Goal: Check status: Check status

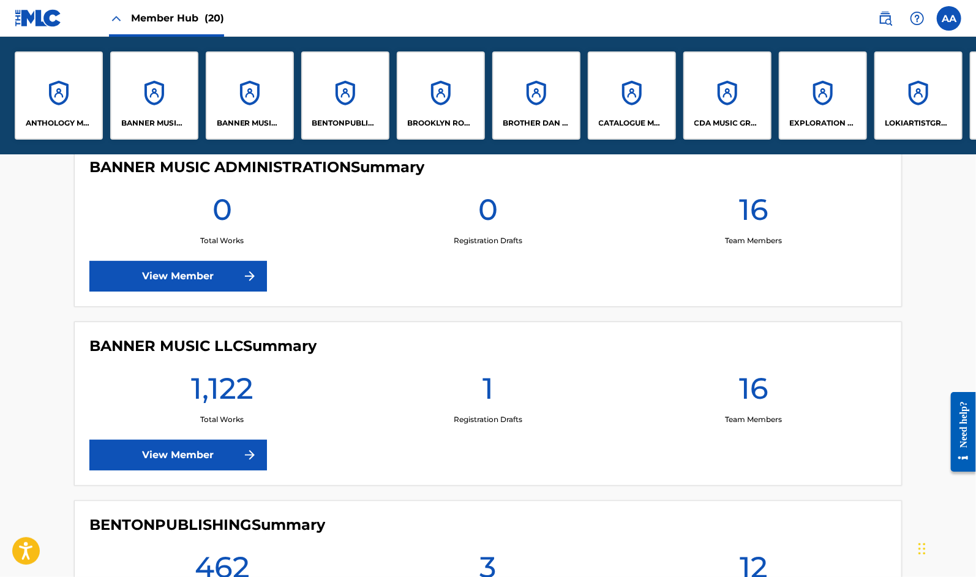
scroll to position [522, 0]
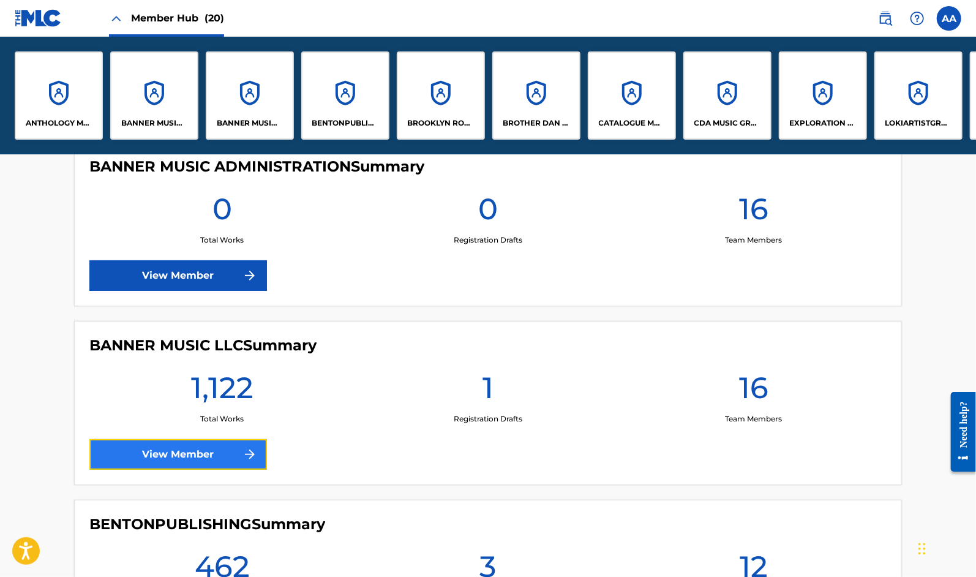
click at [200, 444] on link "View Member" at bounding box center [178, 454] width 178 height 31
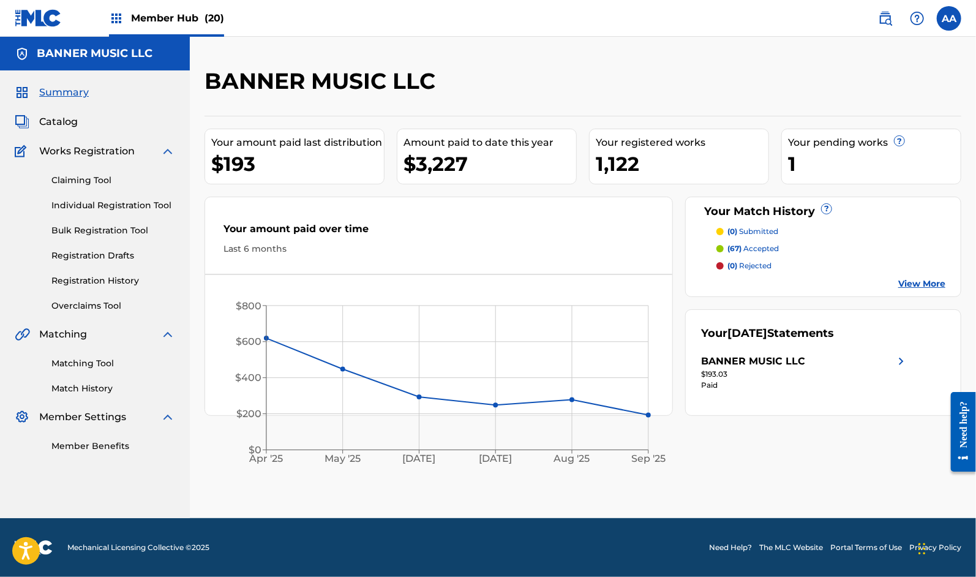
click at [64, 91] on span "Summary" at bounding box center [64, 92] width 50 height 15
click at [22, 94] on img at bounding box center [22, 92] width 15 height 15
click at [53, 93] on span "Summary" at bounding box center [64, 92] width 50 height 15
click at [330, 151] on div "$193" at bounding box center [297, 164] width 173 height 28
click at [71, 121] on span "Catalog" at bounding box center [58, 122] width 39 height 15
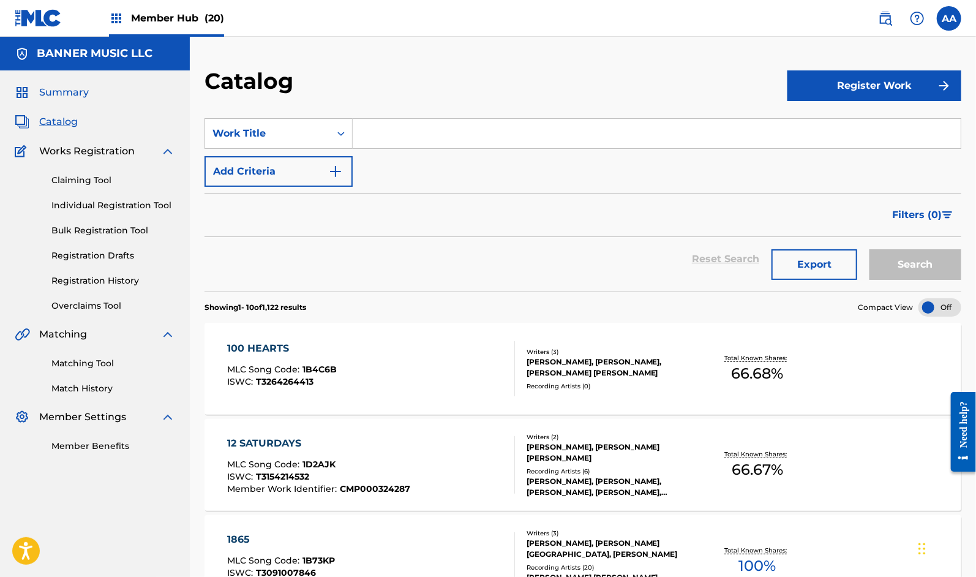
click at [69, 95] on span "Summary" at bounding box center [64, 92] width 50 height 15
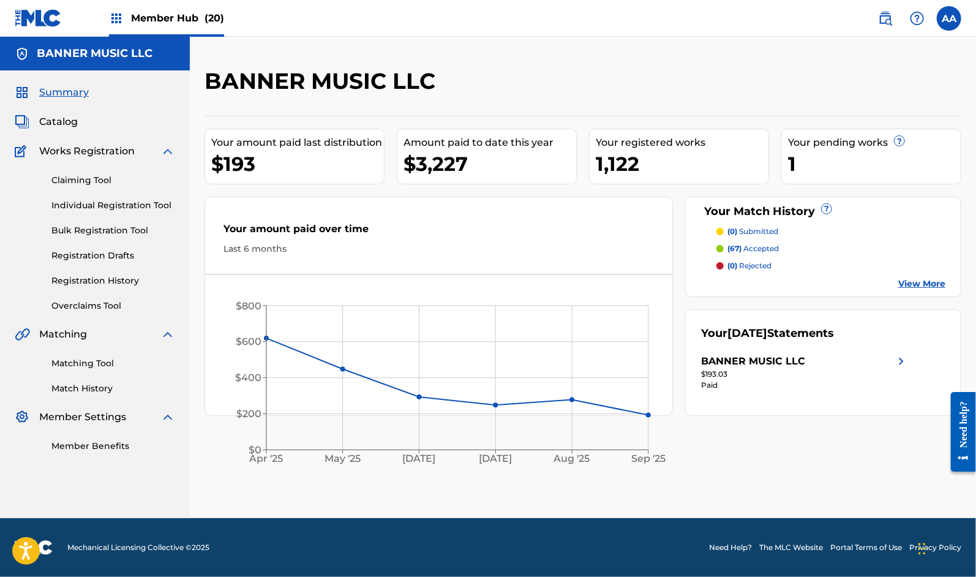
click at [903, 358] on img at bounding box center [901, 361] width 15 height 15
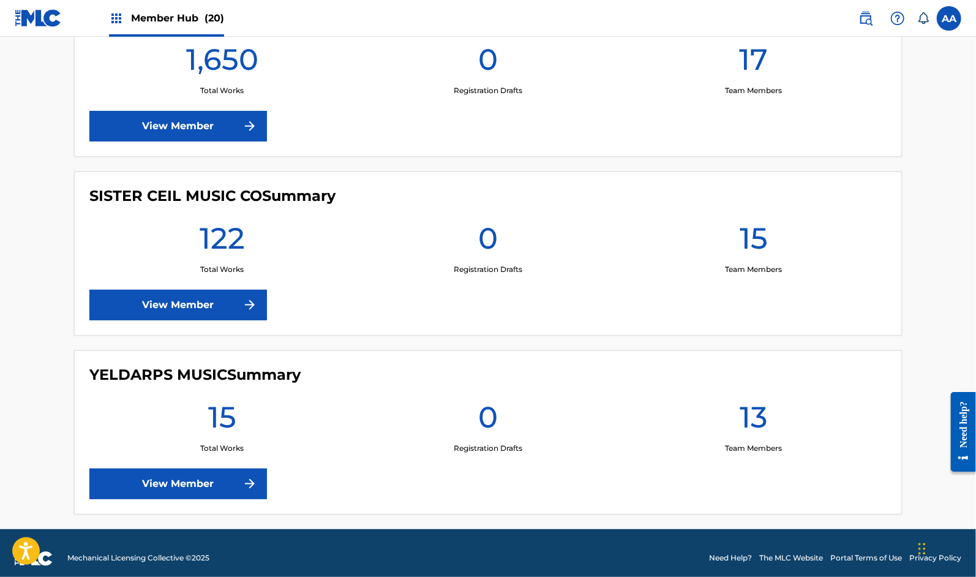
scroll to position [3416, 0]
